Goal: Task Accomplishment & Management: Manage account settings

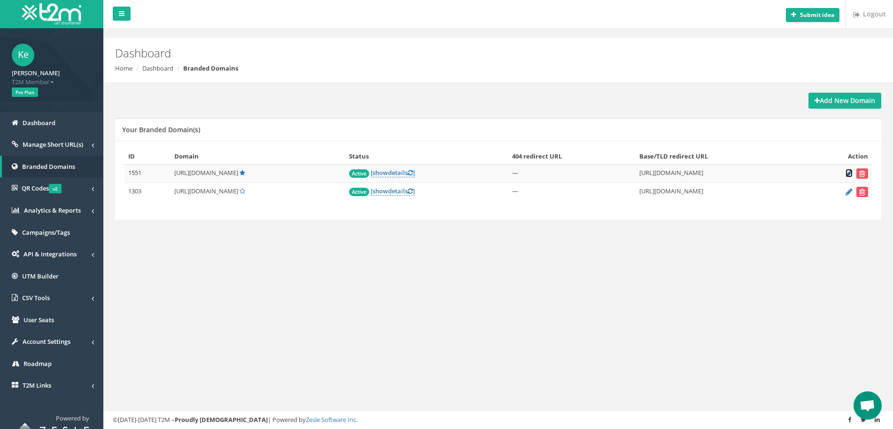
click at [848, 171] on icon at bounding box center [849, 173] width 7 height 6
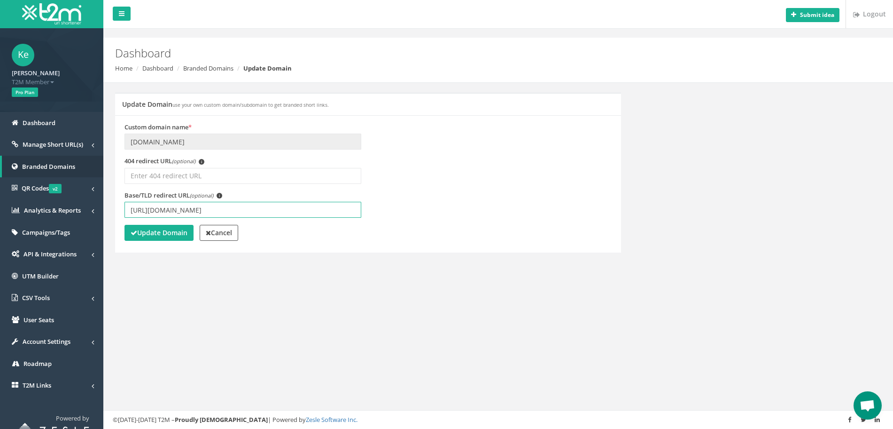
click at [213, 209] on input "[URL][DOMAIN_NAME]" at bounding box center [243, 210] width 237 height 16
type input "[URL][DOMAIN_NAME]"
click at [160, 236] on strong "Update Domain" at bounding box center [159, 232] width 57 height 9
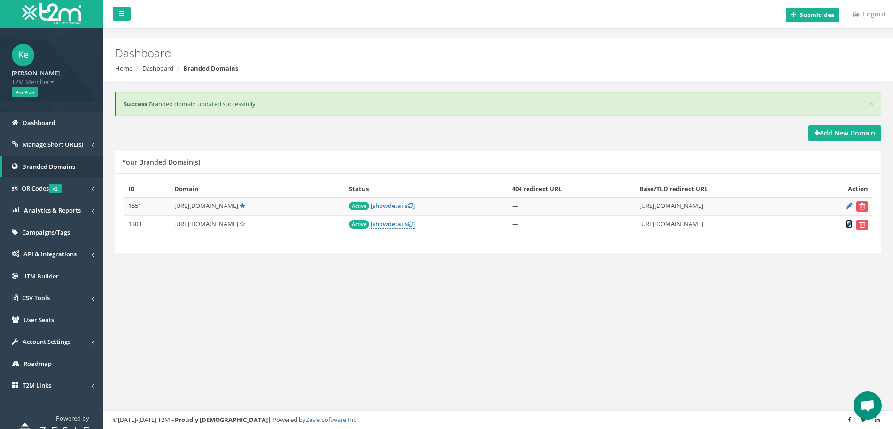
click at [848, 223] on icon at bounding box center [849, 224] width 7 height 6
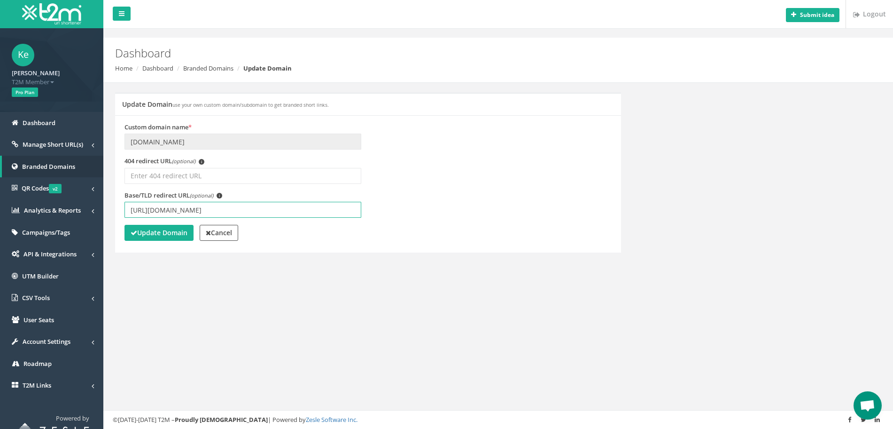
click at [214, 209] on input "[URL][DOMAIN_NAME]" at bounding box center [243, 210] width 237 height 16
type input "[URL][DOMAIN_NAME]"
click at [165, 236] on strong "Update Domain" at bounding box center [159, 232] width 57 height 9
